Goal: Task Accomplishment & Management: Manage account settings

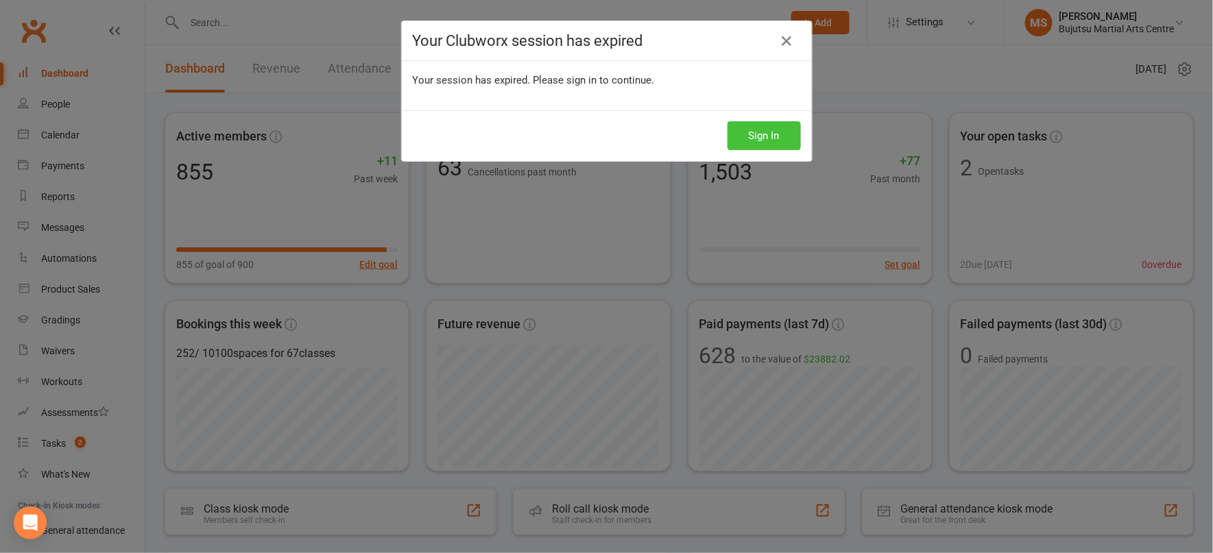
click at [760, 134] on button "Sign In" at bounding box center [763, 135] width 73 height 29
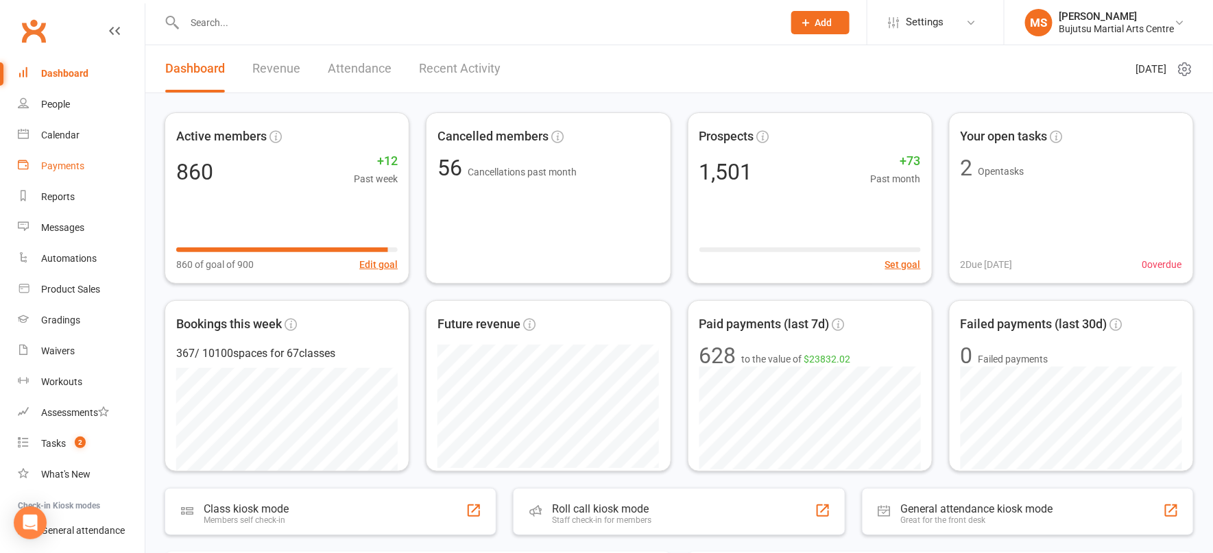
click at [56, 169] on div "Payments" at bounding box center [62, 165] width 43 height 11
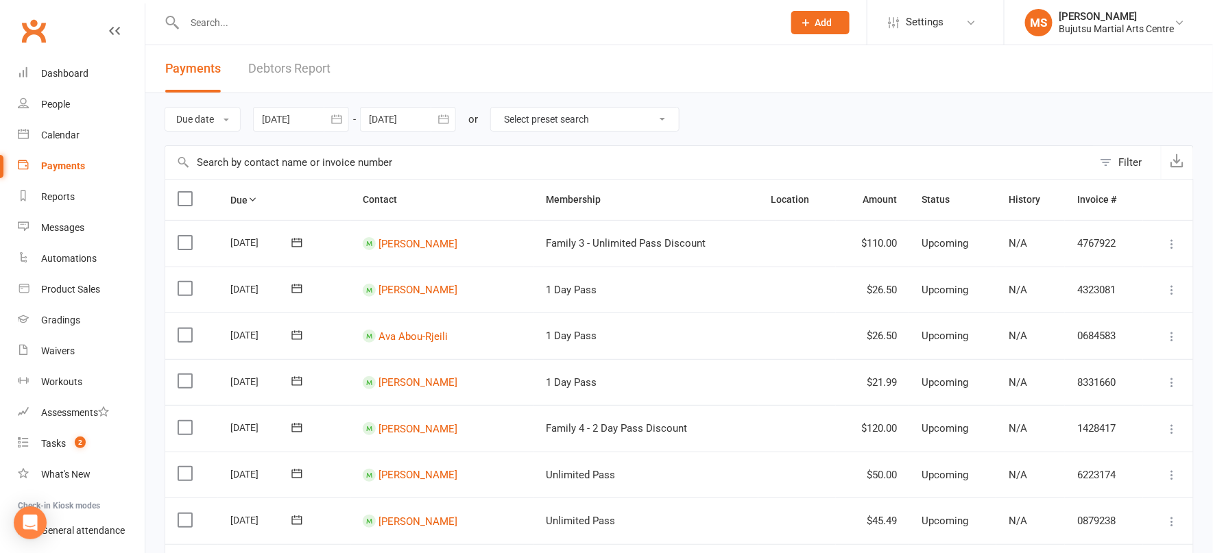
click at [287, 125] on div at bounding box center [301, 119] width 96 height 25
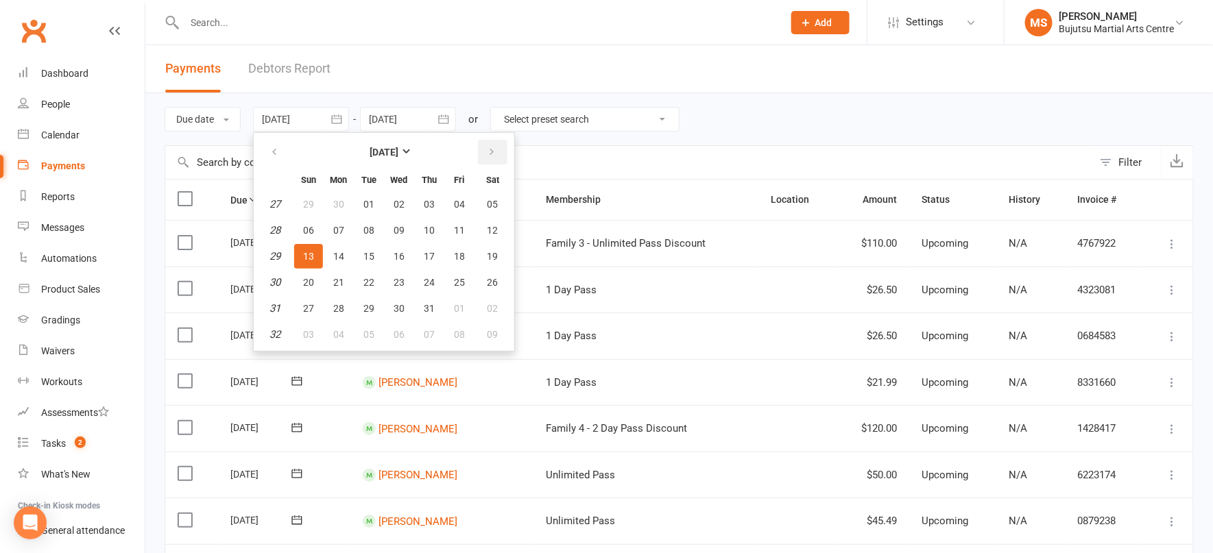
click at [501, 152] on button "button" at bounding box center [492, 152] width 29 height 25
click at [276, 151] on icon "button" at bounding box center [274, 152] width 10 height 11
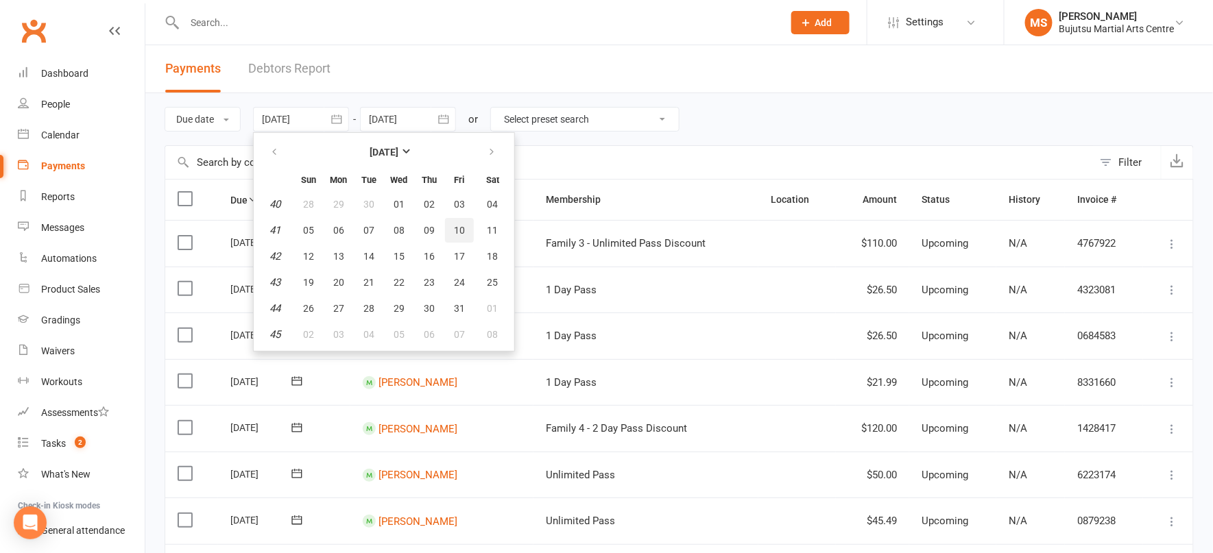
click at [460, 230] on span "10" at bounding box center [459, 230] width 11 height 11
type input "[DATE]"
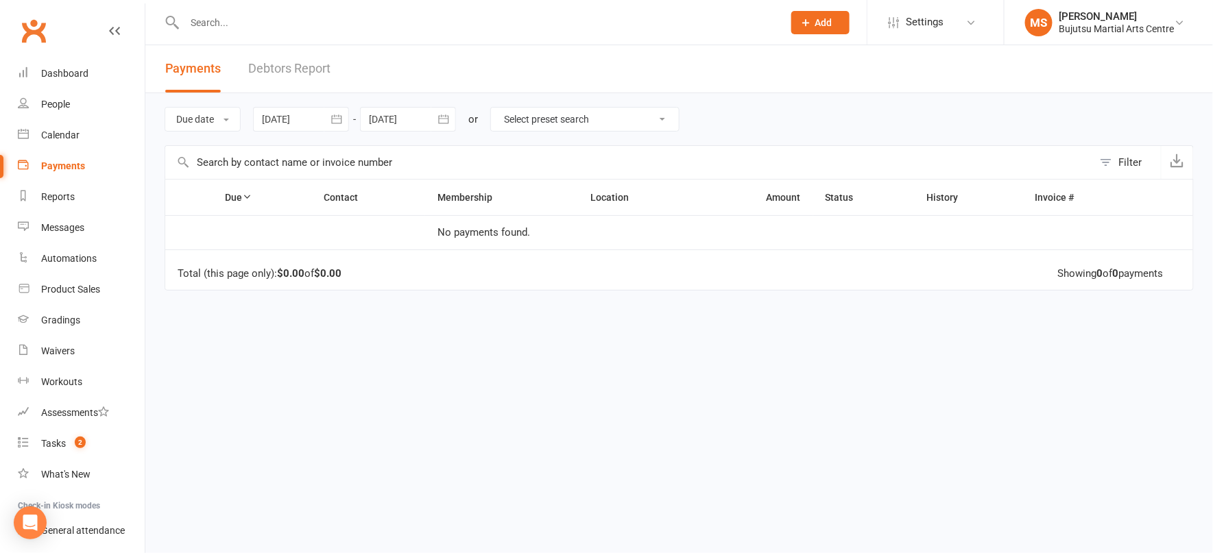
click at [400, 119] on div at bounding box center [408, 119] width 96 height 25
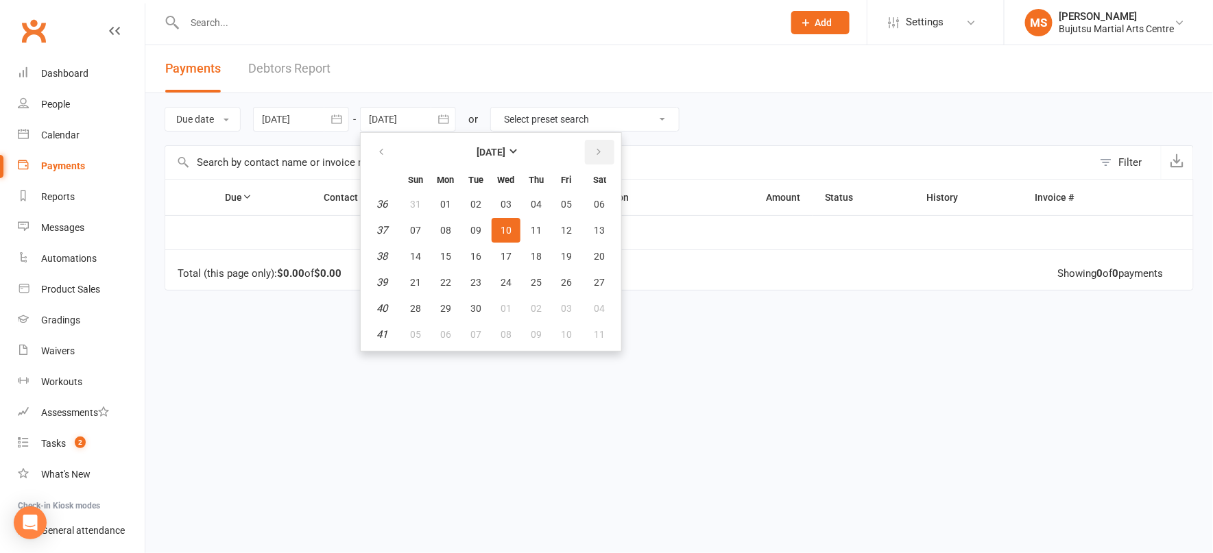
click at [599, 151] on icon "button" at bounding box center [599, 152] width 10 height 11
click at [570, 227] on span "10" at bounding box center [566, 230] width 11 height 11
type input "[DATE]"
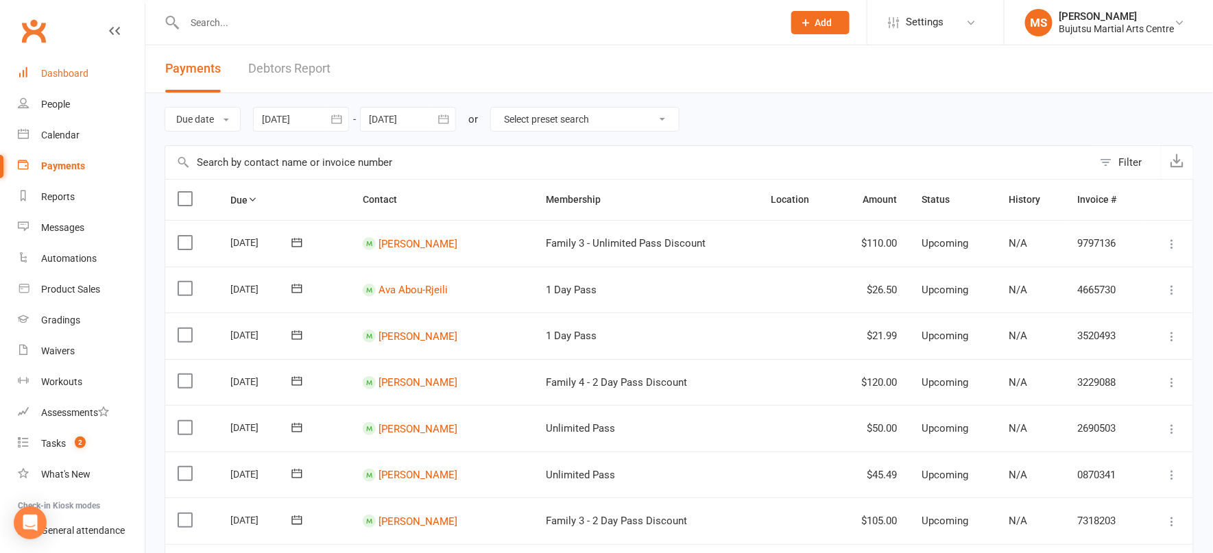
click at [82, 71] on div "Dashboard" at bounding box center [64, 73] width 47 height 11
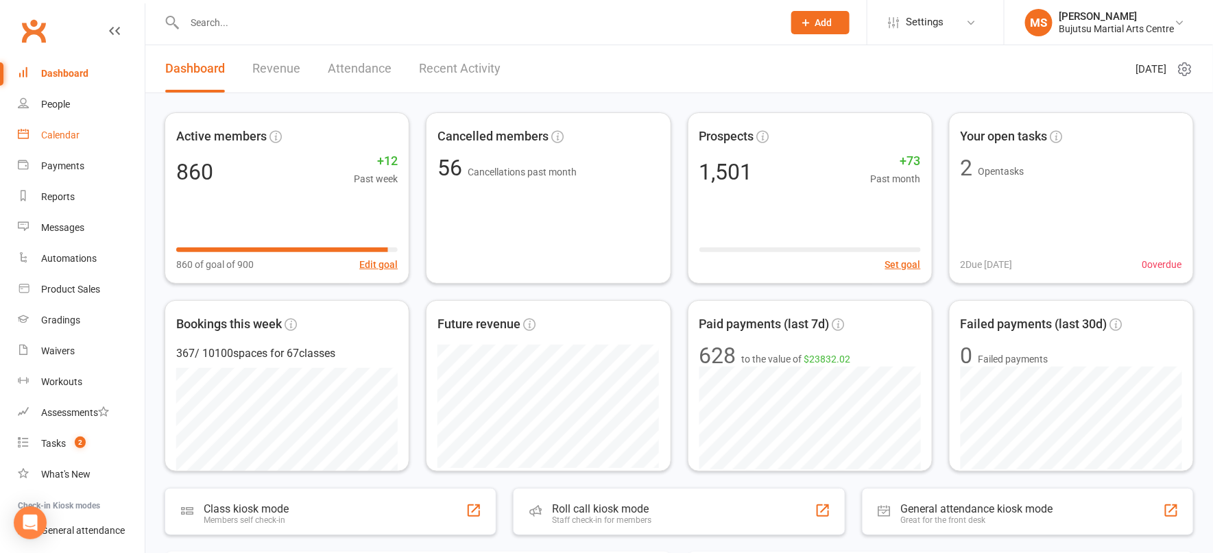
click at [67, 141] on link "Calendar" at bounding box center [81, 135] width 127 height 31
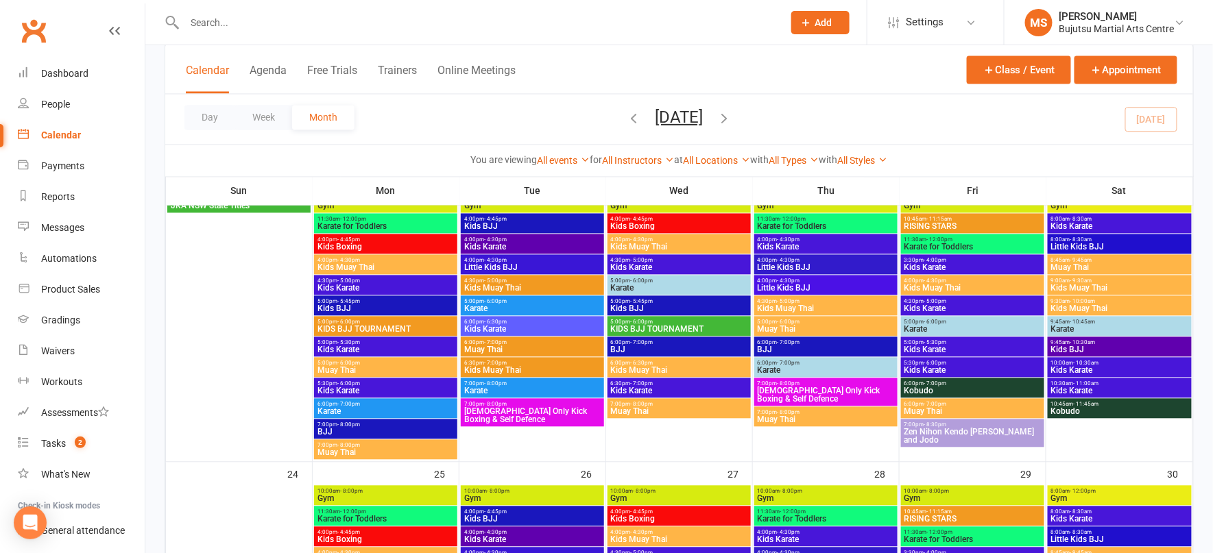
scroll to position [956, 0]
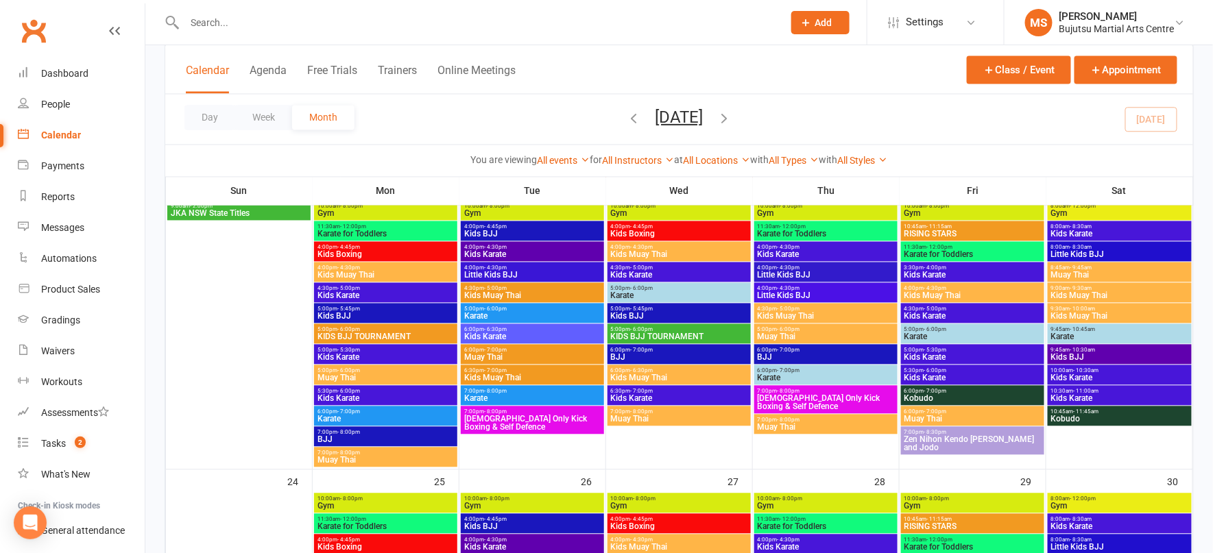
click at [647, 338] on span "KIDS BJJ TOURNAMENT" at bounding box center [679, 337] width 138 height 8
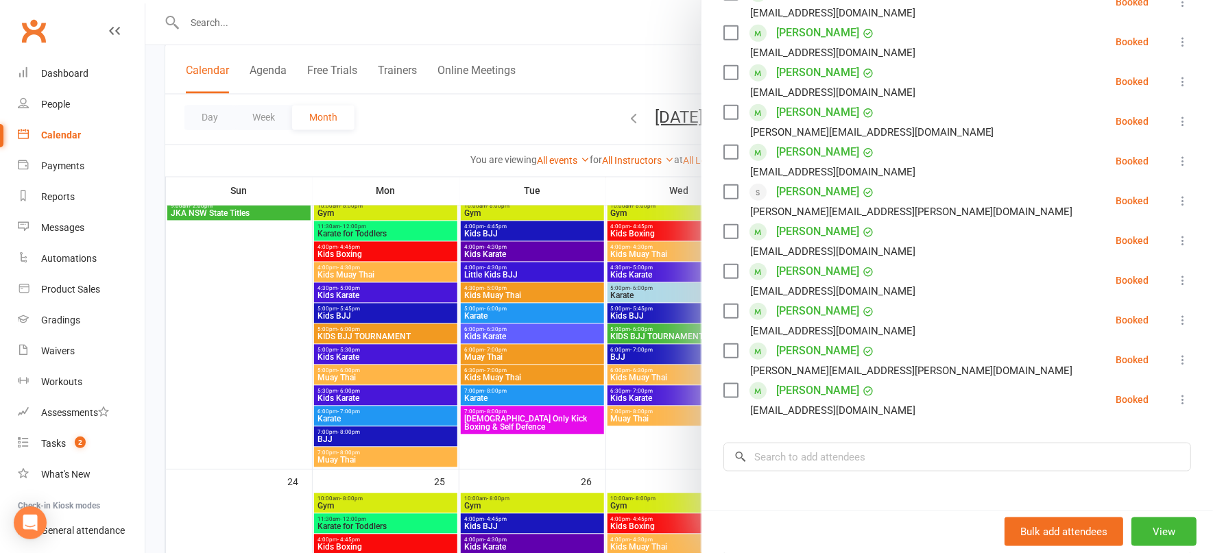
scroll to position [0, 0]
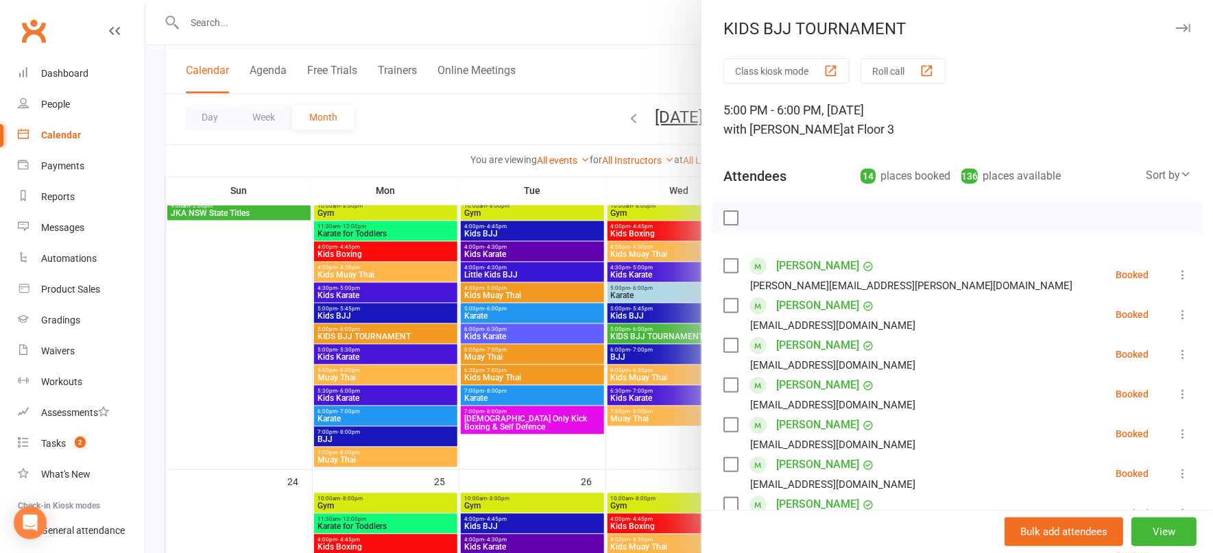
click at [1151, 181] on div "Sort by" at bounding box center [1168, 176] width 45 height 18
click at [1128, 260] on link "Booking created" at bounding box center [1123, 258] width 136 height 27
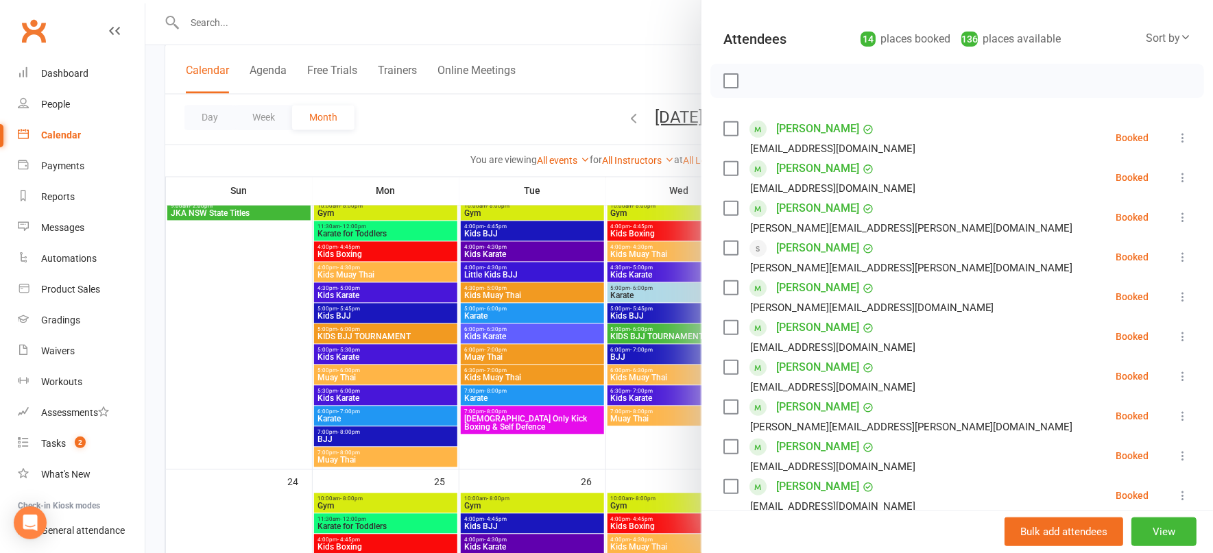
scroll to position [546, 0]
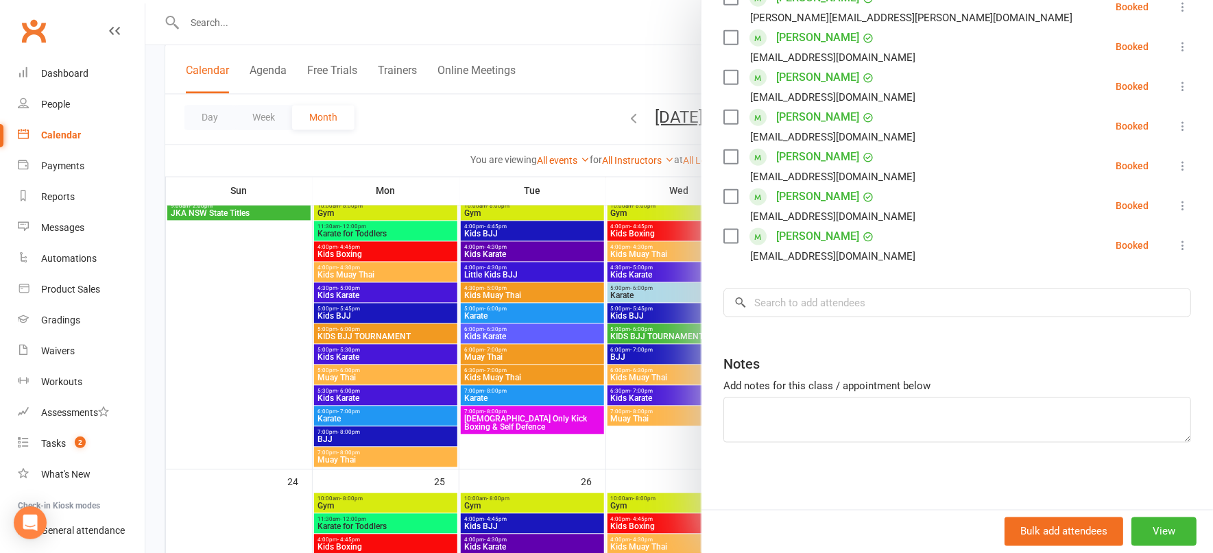
click at [655, 29] on div at bounding box center [679, 276] width 1068 height 553
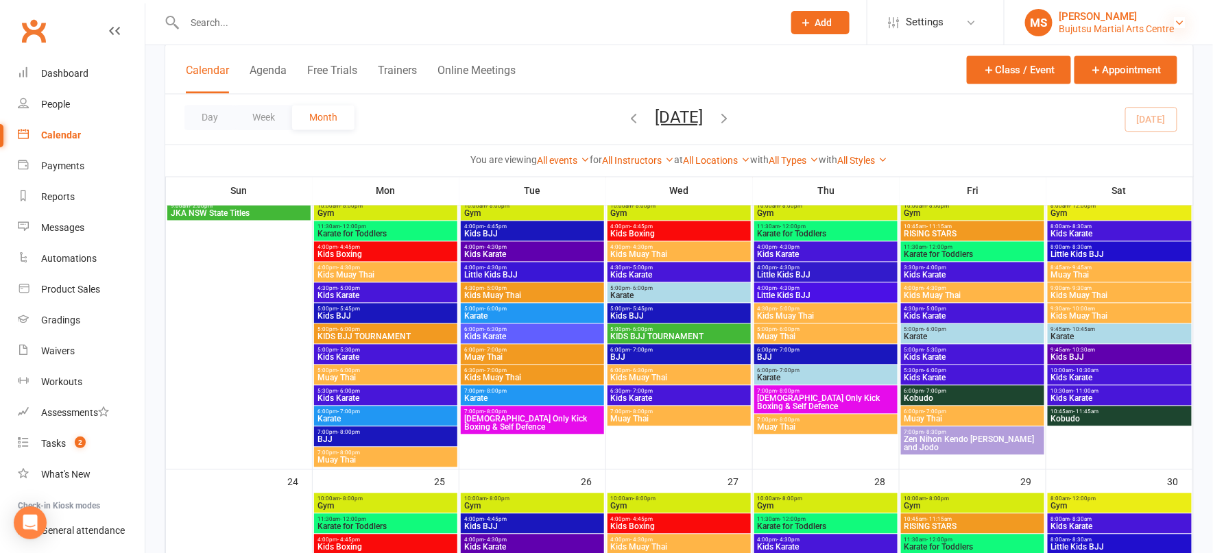
click at [1178, 22] on icon at bounding box center [1180, 22] width 11 height 11
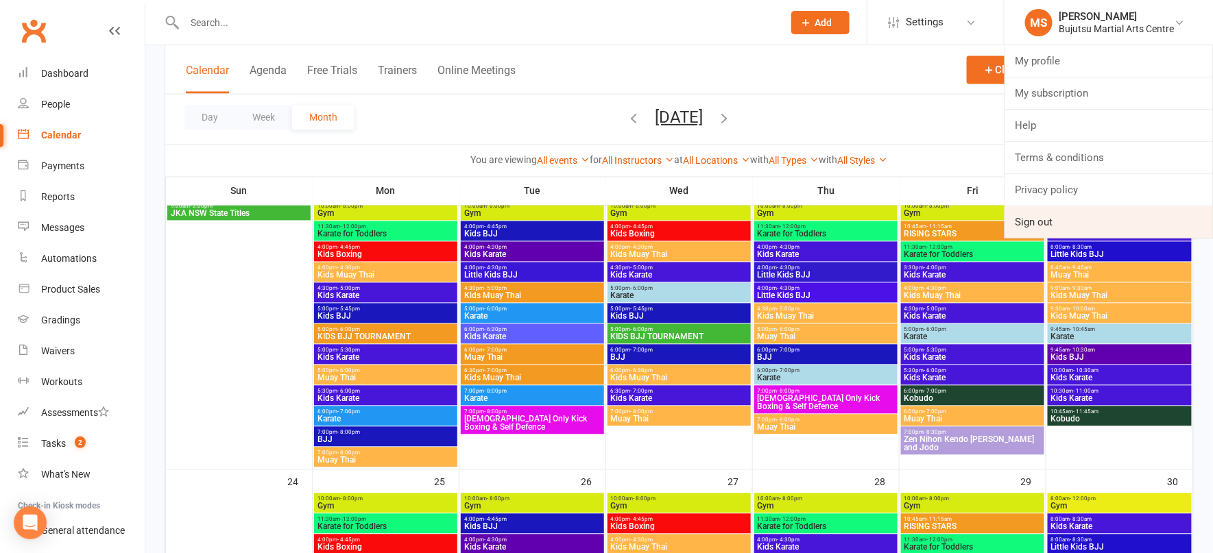
click at [1077, 218] on link "Sign out" at bounding box center [1108, 222] width 208 height 32
